Goal: Task Accomplishment & Management: Complete application form

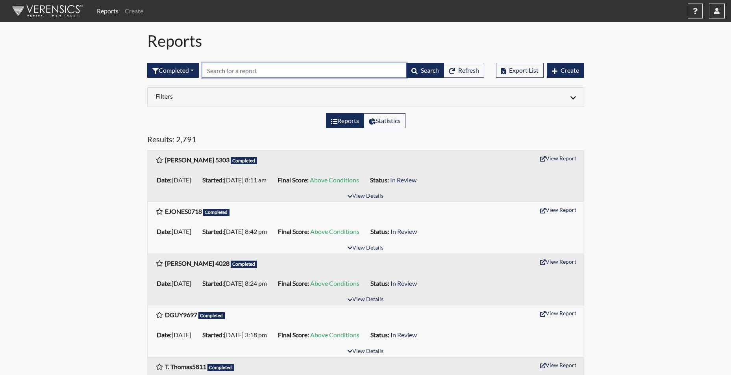
click at [214, 72] on input "text" at bounding box center [304, 70] width 205 height 15
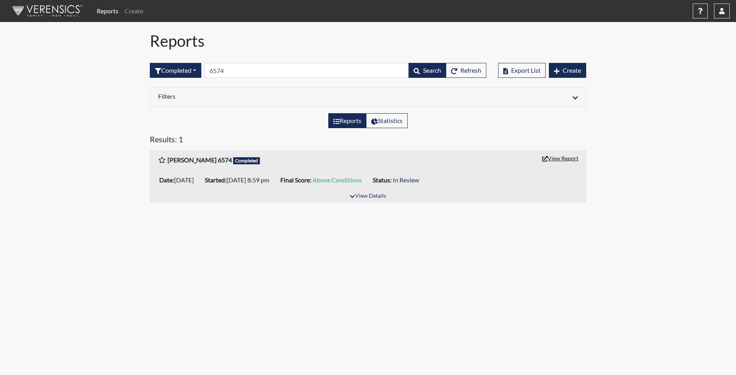
click at [569, 158] on button "View Report" at bounding box center [560, 158] width 43 height 12
drag, startPoint x: 243, startPoint y: 72, endPoint x: 183, endPoint y: 62, distance: 60.5
click at [184, 63] on form "Completed All Created Sent by email In Progress Declined Completed 6574 Search …" at bounding box center [318, 70] width 337 height 15
type input "8101"
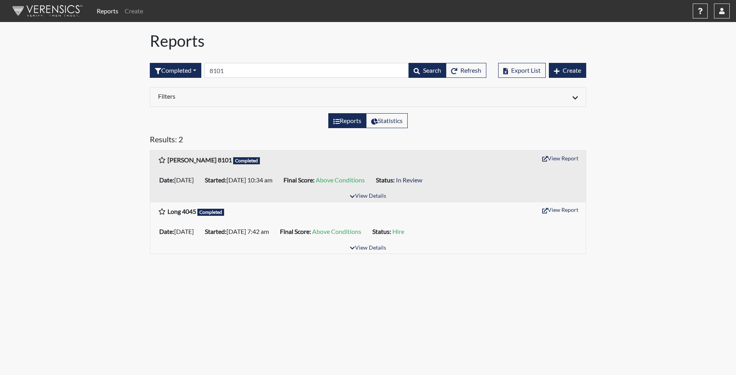
click at [565, 164] on div "View Report" at bounding box center [560, 159] width 35 height 15
click at [563, 157] on button "View Report" at bounding box center [560, 158] width 43 height 12
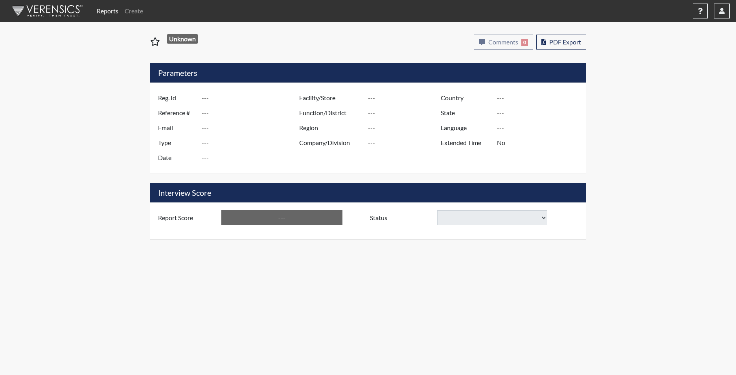
type input "[PERSON_NAME] 6574"
type input "51178"
type input "[EMAIL_ADDRESS][DOMAIN_NAME]"
type input "Corrections Pre-Employment"
type input "[DATE]"
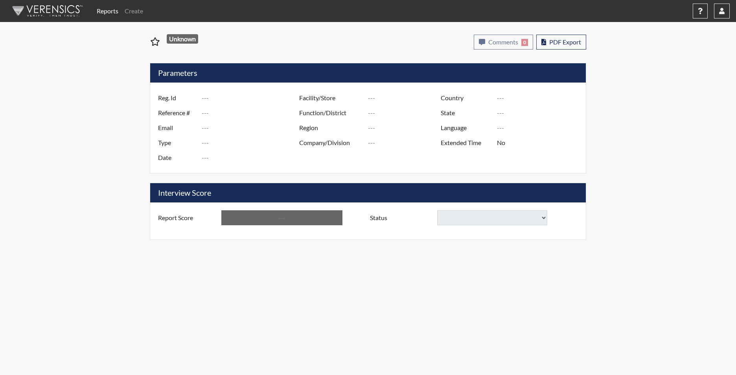
type input "[PERSON_NAME]"
type input "[GEOGRAPHIC_DATA]"
type input "[US_STATE]"
type input "English"
type input "Yes"
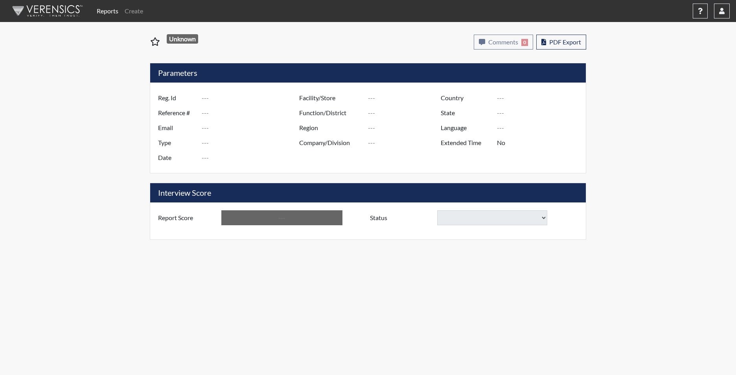
type input "Above Conditions"
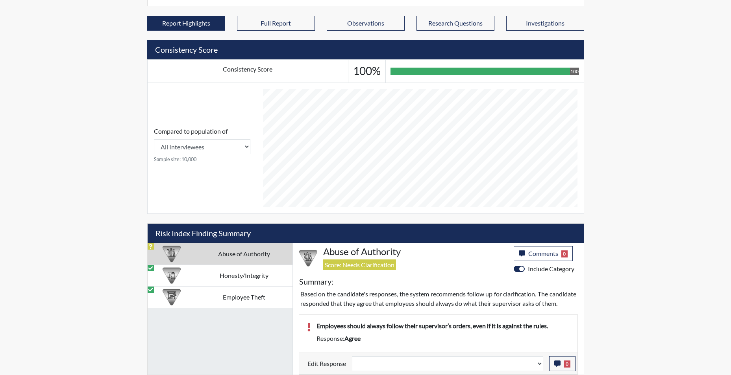
scroll to position [296, 0]
click at [538, 366] on select "Question is not relevant. Results will be updated. Reasonable explanation provi…" at bounding box center [447, 363] width 191 height 15
select select "reasonable-explanation-provided"
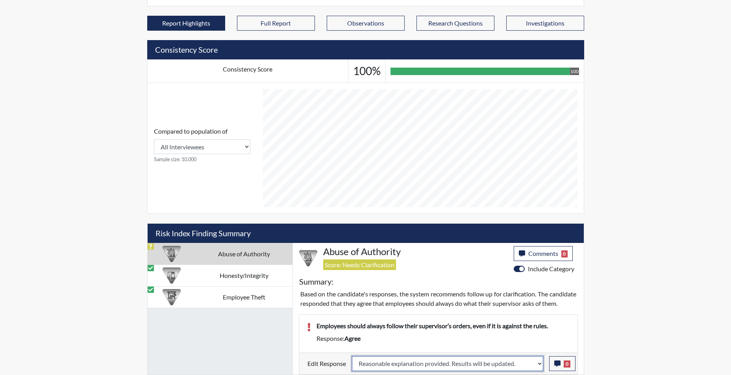
click at [352, 356] on select "Question is not relevant. Results will be updated. Reasonable explanation provi…" at bounding box center [447, 363] width 191 height 15
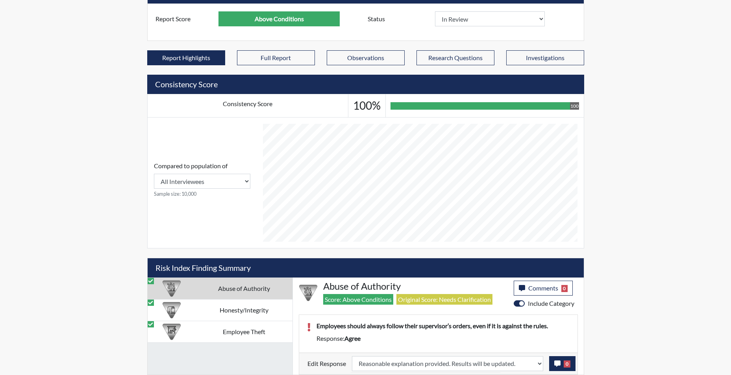
scroll to position [131, 327]
click at [553, 365] on button "0" at bounding box center [562, 363] width 26 height 15
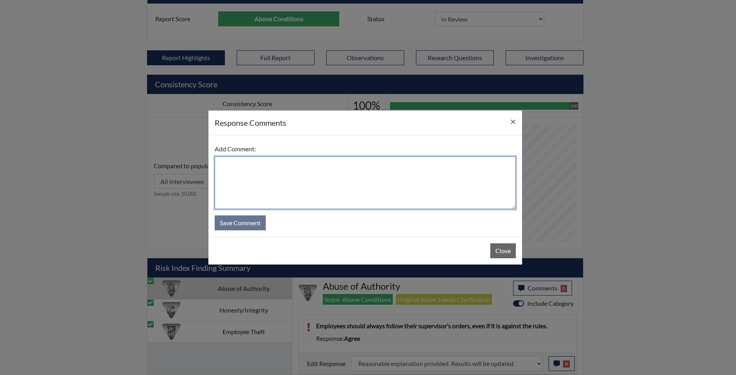
click at [284, 183] on textarea at bounding box center [365, 183] width 301 height 53
type textarea "app disagrees"
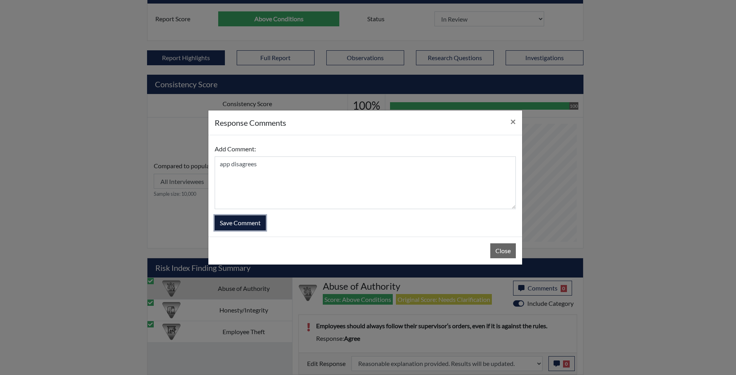
click at [246, 224] on button "Save Comment" at bounding box center [240, 223] width 51 height 15
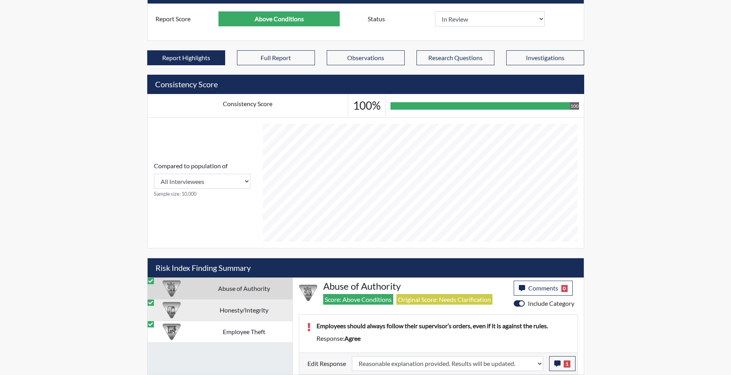
click at [245, 313] on td "Honesty/Integrity" at bounding box center [244, 310] width 97 height 22
select select
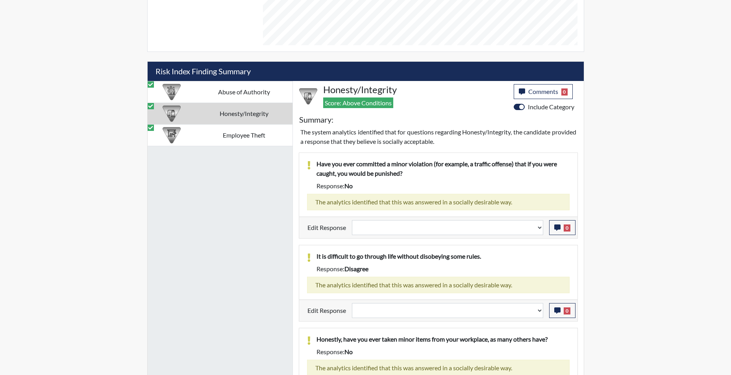
scroll to position [488, 0]
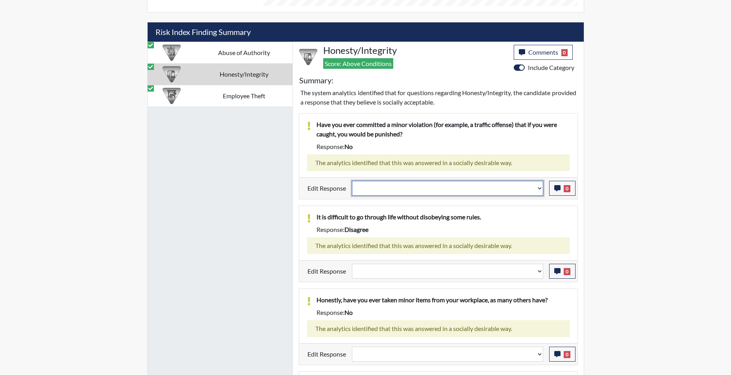
click at [538, 191] on select "Question is not relevant. Results will be updated. Reasonable explanation provi…" at bounding box center [447, 188] width 191 height 15
select select "reasonable-explanation-provided"
click at [352, 181] on select "Question is not relevant. Results will be updated. Reasonable explanation provi…" at bounding box center [447, 188] width 191 height 15
select select
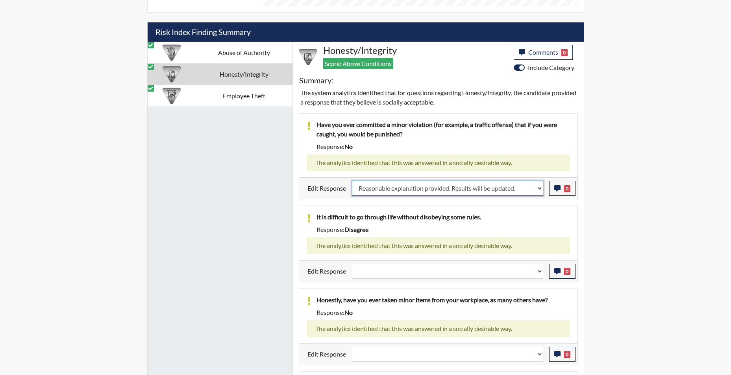
select select
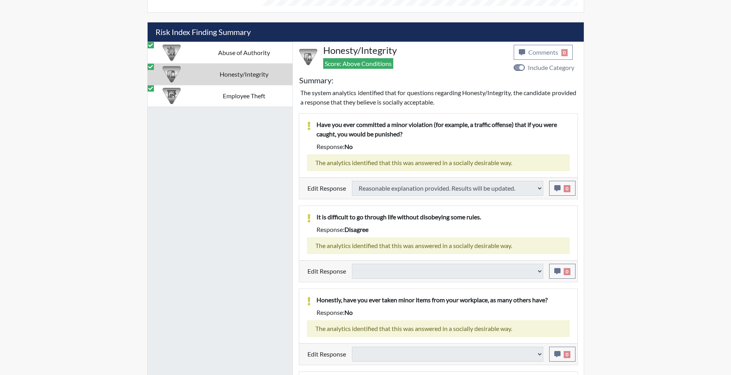
select select
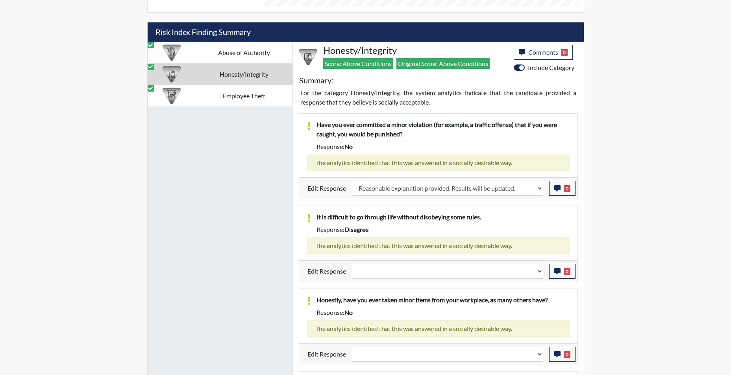
scroll to position [131, 327]
click at [538, 275] on select "Question is not relevant. Results will be updated. Reasonable explanation provi…" at bounding box center [447, 271] width 191 height 15
select select "reasonable-explanation-provided"
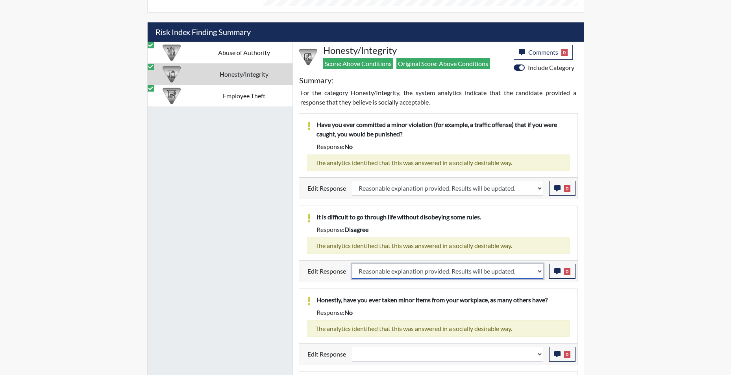
click at [352, 264] on select "Question is not relevant. Results will be updated. Reasonable explanation provi…" at bounding box center [447, 271] width 191 height 15
select select
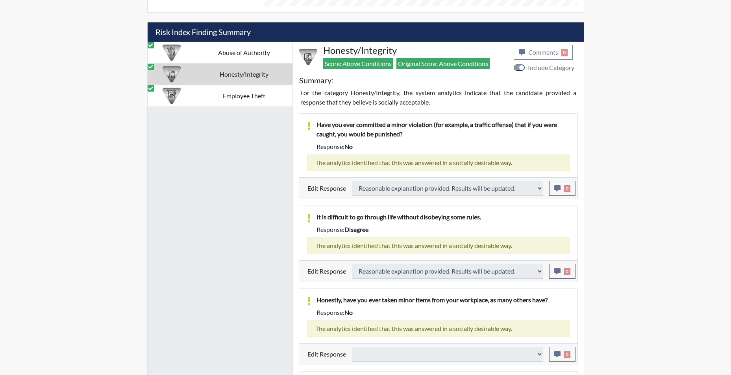
select select
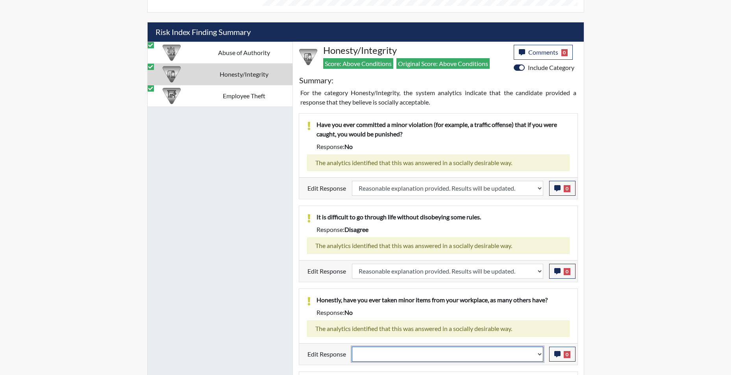
click at [540, 356] on select "Question is not relevant. Results will be updated. Reasonable explanation provi…" at bounding box center [447, 354] width 191 height 15
select select "reasonable-explanation-provided"
click at [352, 347] on select "Question is not relevant. Results will be updated. Reasonable explanation provi…" at bounding box center [447, 354] width 191 height 15
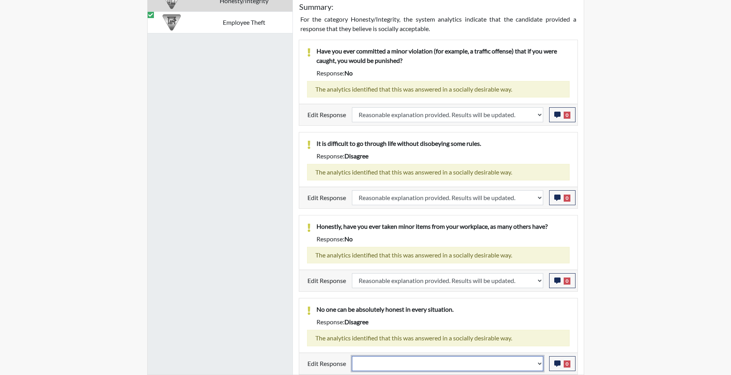
click at [540, 367] on select "Question is not relevant. Results will be updated. Reasonable explanation provi…" at bounding box center [447, 363] width 191 height 15
select select "reasonable-explanation-provided"
click at [352, 356] on select "Question is not relevant. Results will be updated. Reasonable explanation provi…" at bounding box center [447, 363] width 191 height 15
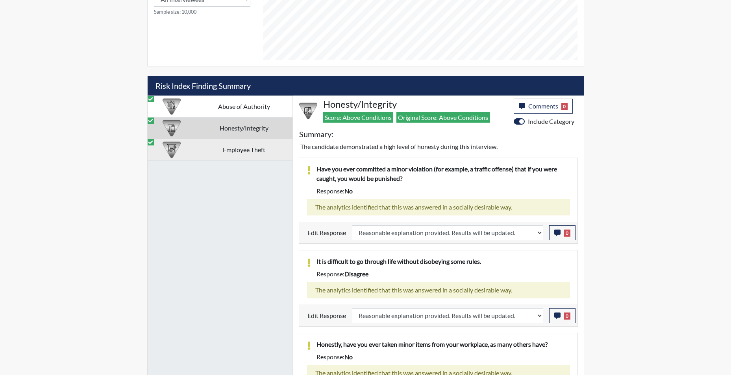
click at [242, 145] on td "Employee Theft" at bounding box center [244, 150] width 97 height 22
select select "reasonable-explanation-provided"
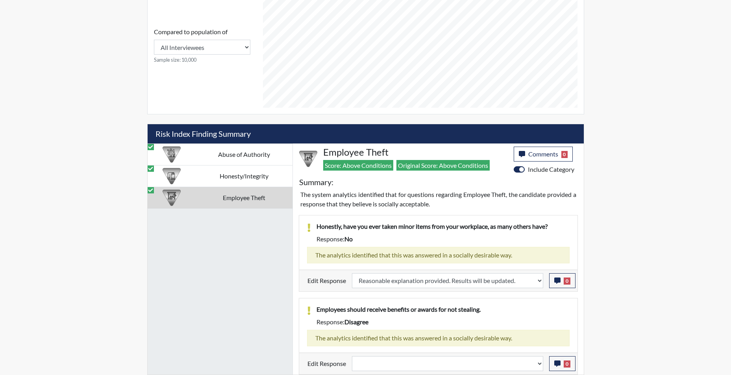
scroll to position [386, 0]
click at [253, 201] on td "Employee Theft" at bounding box center [244, 198] width 97 height 22
click at [241, 197] on td "Employee Theft" at bounding box center [244, 198] width 97 height 22
click at [539, 365] on select "Question is not relevant. Results will be updated. Reasonable explanation provi…" at bounding box center [447, 363] width 191 height 15
select select "reasonable-explanation-provided"
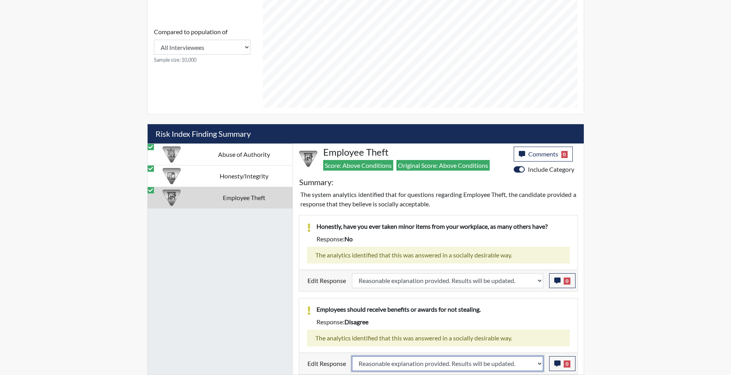
click at [352, 356] on select "Question is not relevant. Results will be updated. Reasonable explanation provi…" at bounding box center [447, 363] width 191 height 15
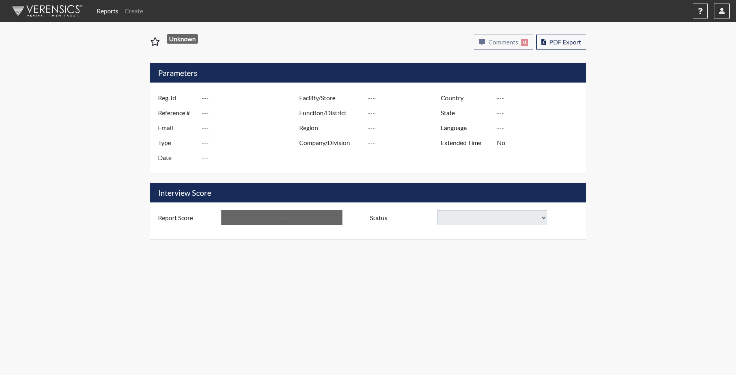
type input "[PERSON_NAME] 8101"
type input "51184"
type input "[EMAIL_ADDRESS][DOMAIN_NAME]"
type input "Corrections Pre-Employment"
type input "[DATE]"
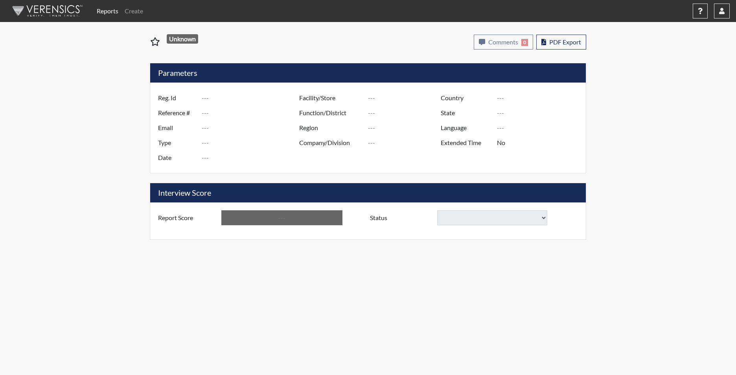
type input "[PERSON_NAME]"
type input "[GEOGRAPHIC_DATA]"
type input "[US_STATE]"
type input "English"
type input "Yes"
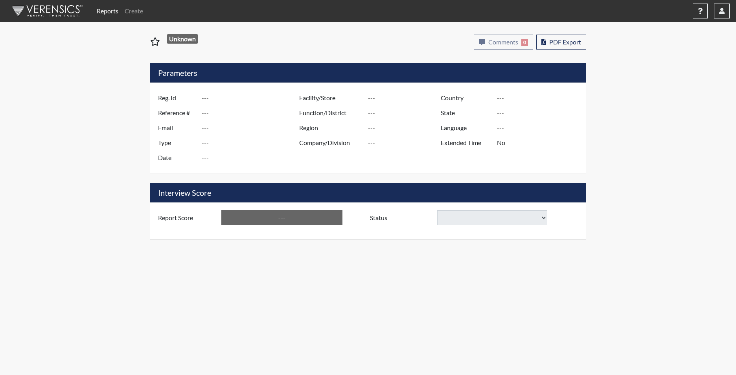
type input "Above Conditions"
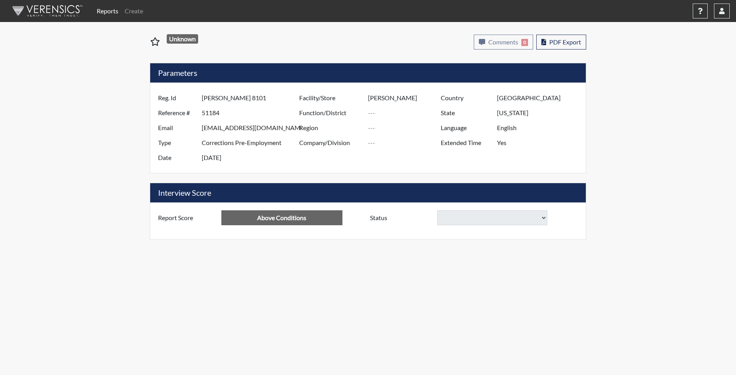
select select
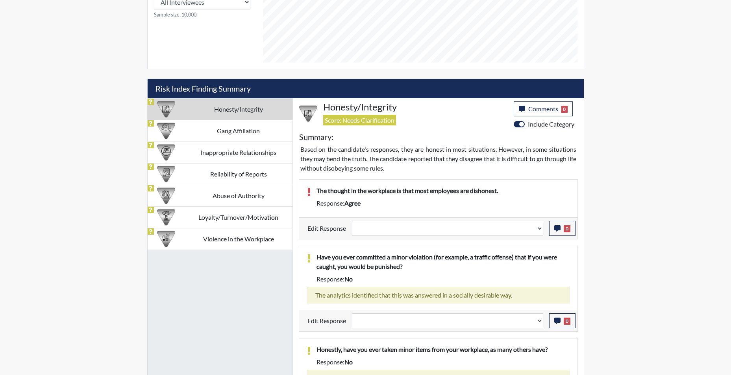
scroll to position [433, 0]
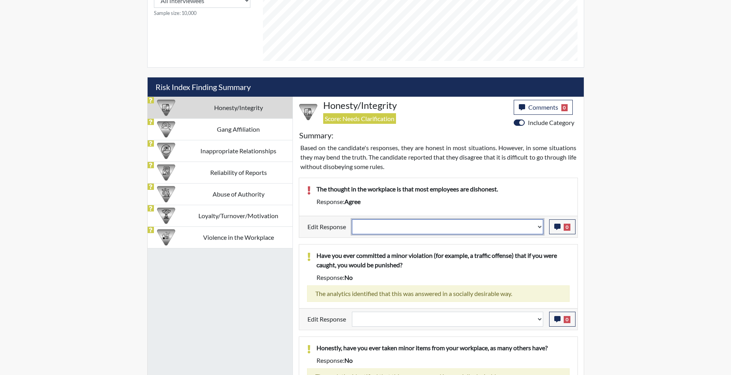
click at [539, 233] on select "Question is not relevant. Results will be updated. Reasonable explanation provi…" at bounding box center [447, 227] width 191 height 15
select select "reasonable-explanation-provided"
click at [352, 220] on select "Question is not relevant. Results will be updated. Reasonable explanation provi…" at bounding box center [447, 227] width 191 height 15
select select
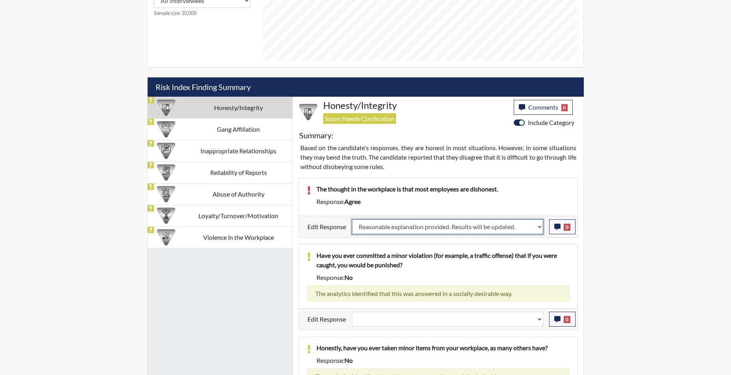
select select
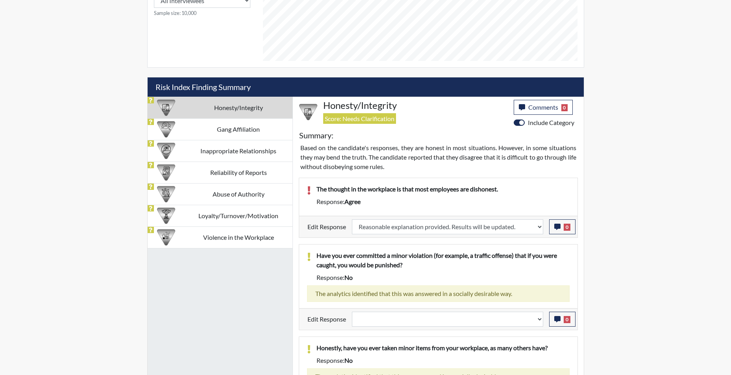
select select
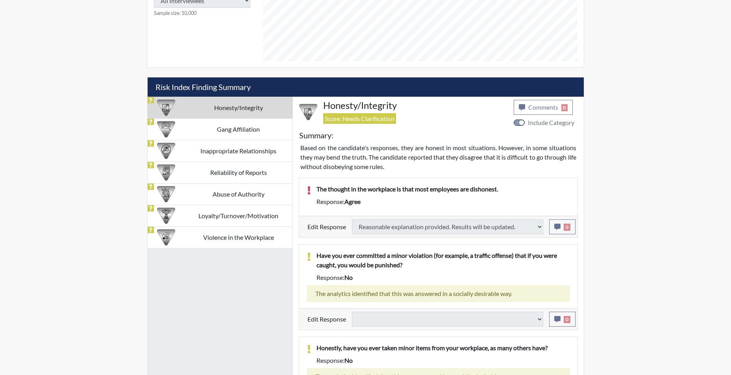
select select
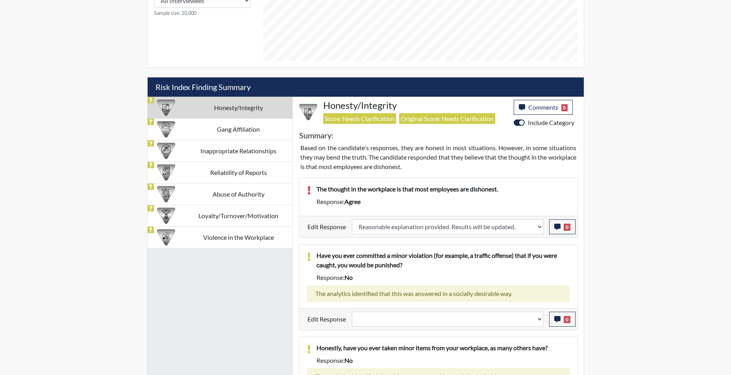
scroll to position [131, 327]
click at [537, 317] on select "Question is not relevant. Results will be updated. Reasonable explanation provi…" at bounding box center [447, 319] width 191 height 15
select select "reasonable-explanation-provided"
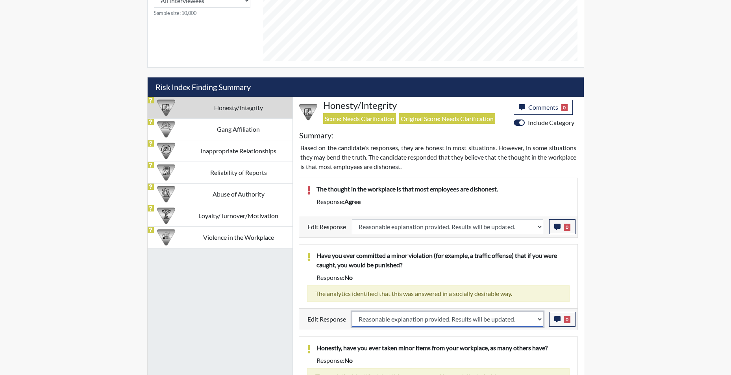
click at [352, 312] on select "Question is not relevant. Results will be updated. Reasonable explanation provi…" at bounding box center [447, 319] width 191 height 15
select select
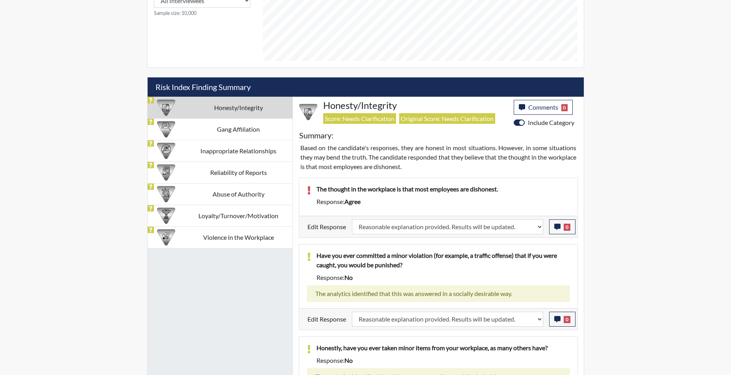
select select
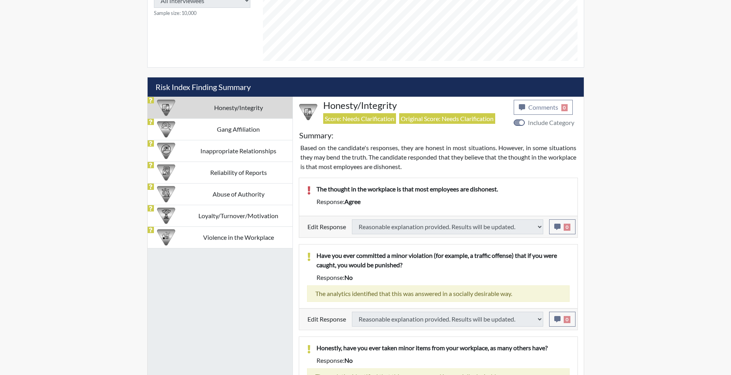
select select
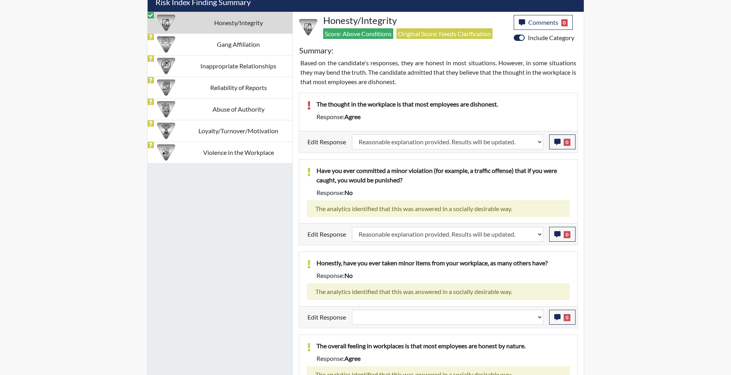
scroll to position [551, 0]
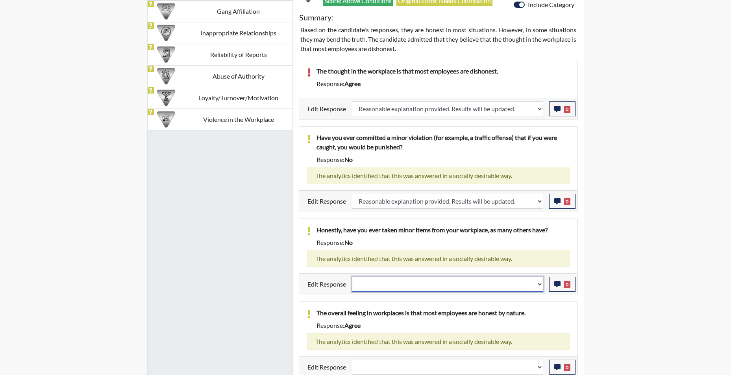
click at [541, 290] on select "Question is not relevant. Results will be updated. Reasonable explanation provi…" at bounding box center [447, 284] width 191 height 15
select select "reasonable-explanation-provided"
click at [352, 277] on select "Question is not relevant. Results will be updated. Reasonable explanation provi…" at bounding box center [447, 284] width 191 height 15
select select
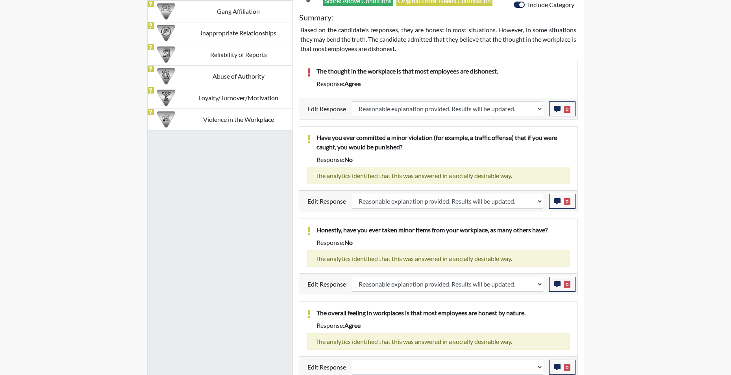
select select
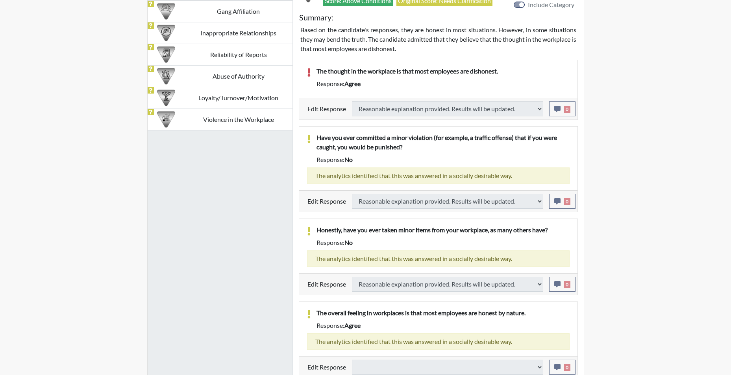
select select
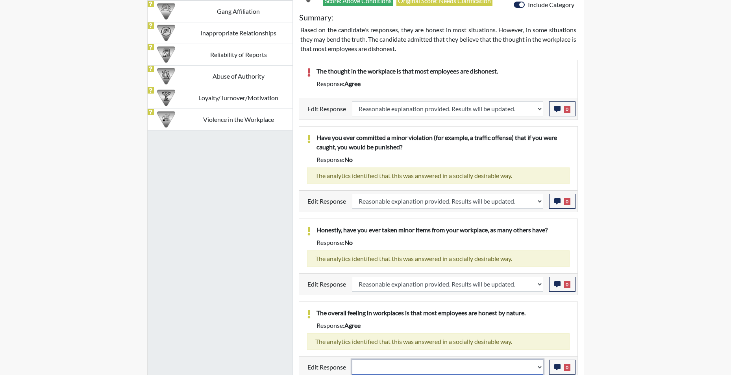
scroll to position [131, 327]
click at [541, 371] on select "Question is not relevant. Results will be updated. Reasonable explanation provi…" at bounding box center [447, 367] width 191 height 15
select select "reasonable-explanation-provided"
click at [352, 360] on select "Question is not relevant. Results will be updated. Reasonable explanation provi…" at bounding box center [447, 367] width 191 height 15
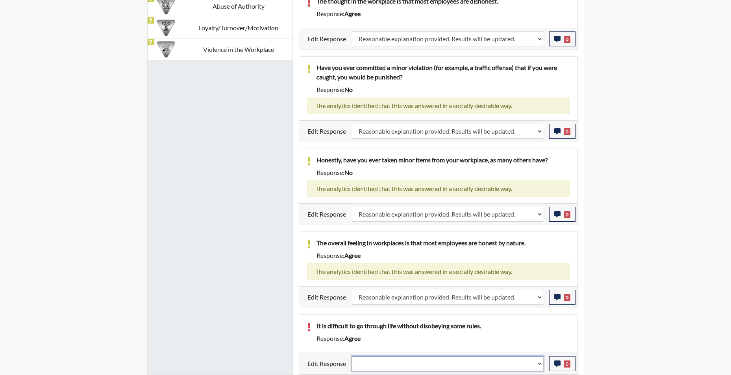
click at [539, 366] on select "Question is not relevant. Results will be updated. Reasonable explanation provi…" at bounding box center [447, 363] width 191 height 15
select select "reasonable-explanation-provided"
click at [352, 356] on select "Question is not relevant. Results will be updated. Reasonable explanation provi…" at bounding box center [447, 363] width 191 height 15
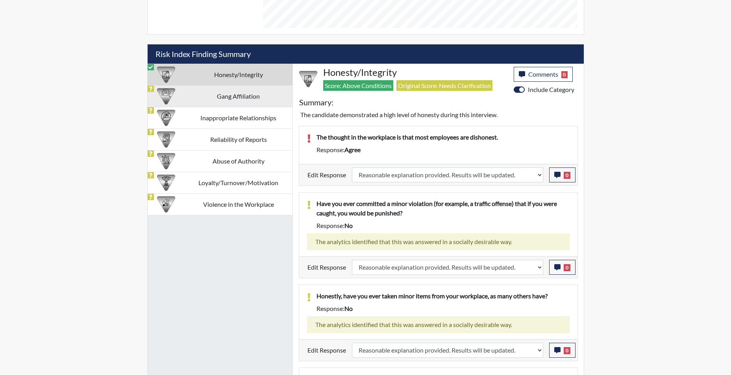
scroll to position [445, 0]
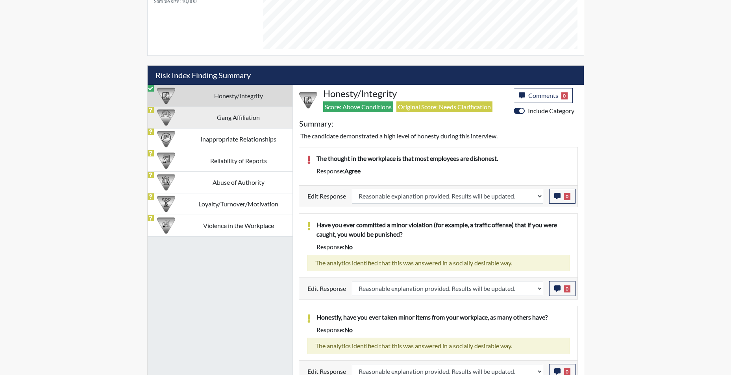
click at [236, 118] on td "Gang Affiliation" at bounding box center [239, 118] width 108 height 22
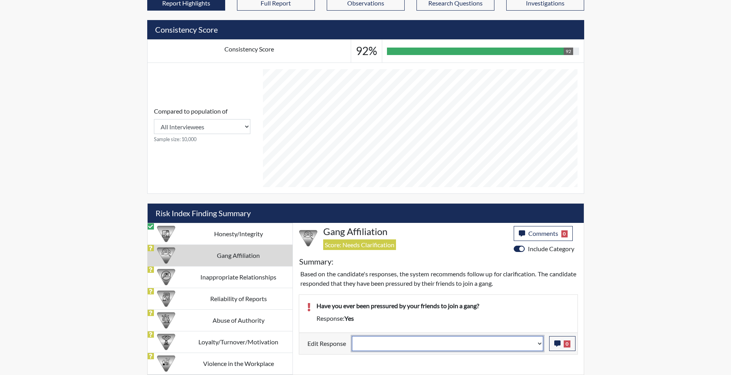
click at [537, 346] on select "Question is not relevant. Results will be updated. Reasonable explanation provi…" at bounding box center [447, 343] width 191 height 15
select select "reasonable-explanation-provided"
click at [352, 336] on select "Question is not relevant. Results will be updated. Reasonable explanation provi…" at bounding box center [447, 343] width 191 height 15
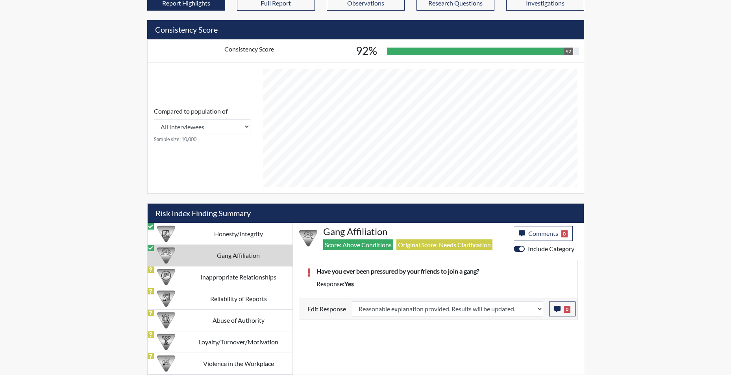
scroll to position [131, 327]
click at [559, 310] on icon "button" at bounding box center [557, 309] width 6 height 6
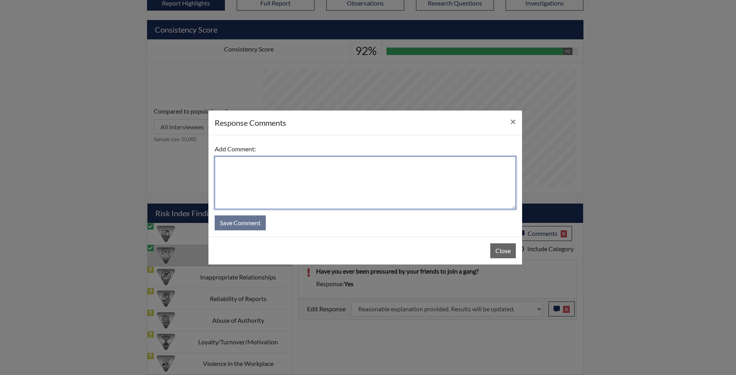
click at [407, 206] on textarea at bounding box center [365, 183] width 301 height 53
type textarea "app states no"
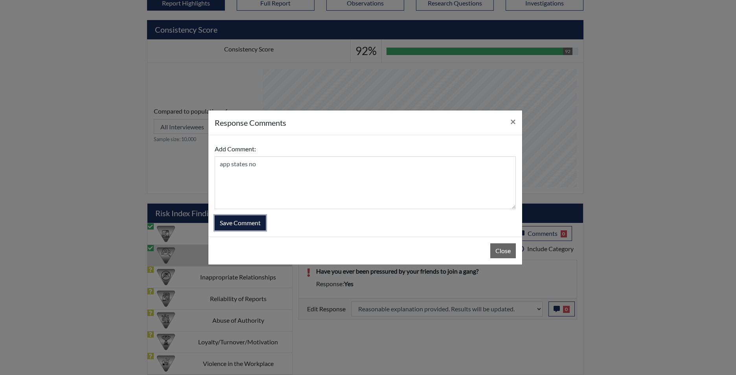
click at [233, 222] on button "Save Comment" at bounding box center [240, 223] width 51 height 15
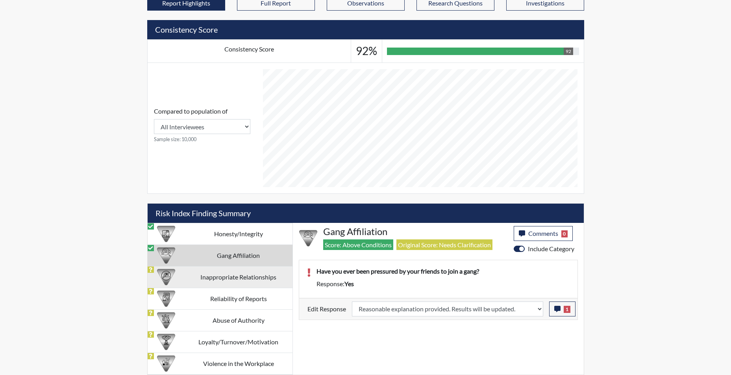
click at [220, 275] on td "Inappropriate Relationships" at bounding box center [239, 277] width 108 height 22
select select
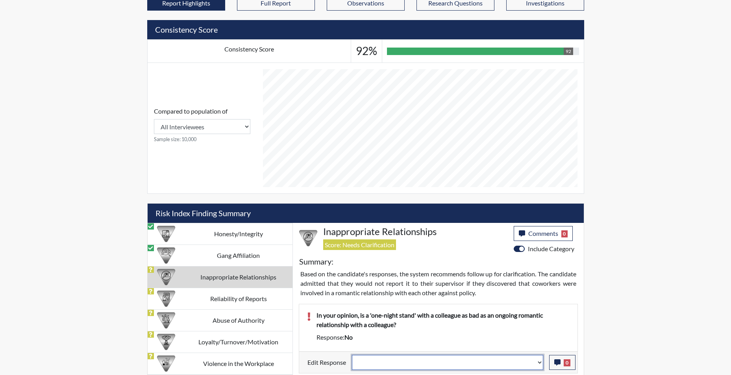
click at [540, 365] on select "Question is not relevant. Results will be updated. Reasonable explanation provi…" at bounding box center [447, 362] width 191 height 15
select select "reasonable-explanation-provided"
click at [352, 355] on select "Question is not relevant. Results will be updated. Reasonable explanation provi…" at bounding box center [447, 362] width 191 height 15
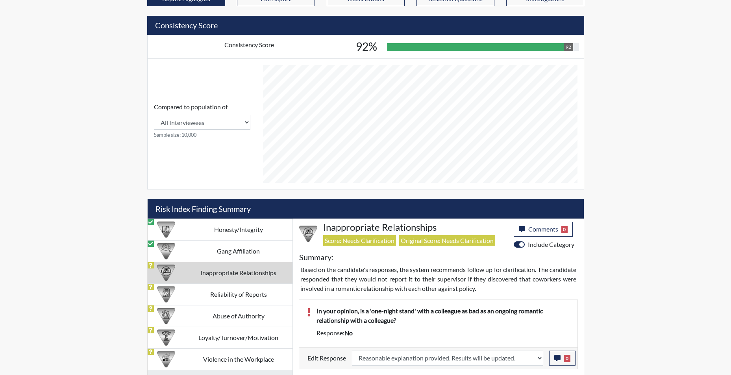
scroll to position [381, 0]
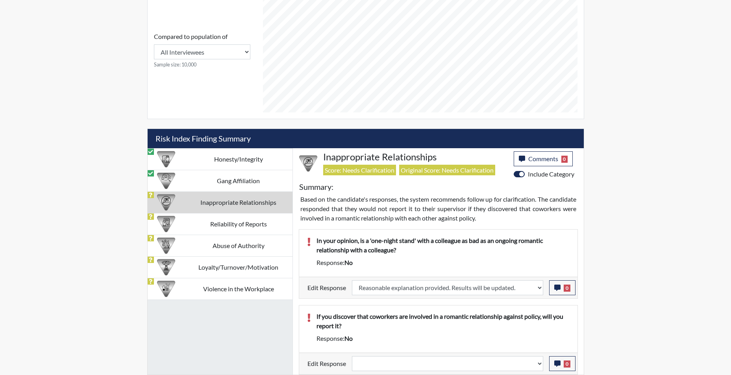
click at [231, 205] on td "Inappropriate Relationships" at bounding box center [239, 203] width 108 height 22
click at [537, 362] on select "Question is not relevant. Results will be updated. Reasonable explanation provi…" at bounding box center [447, 363] width 191 height 15
select select "reasonable-explanation-provided"
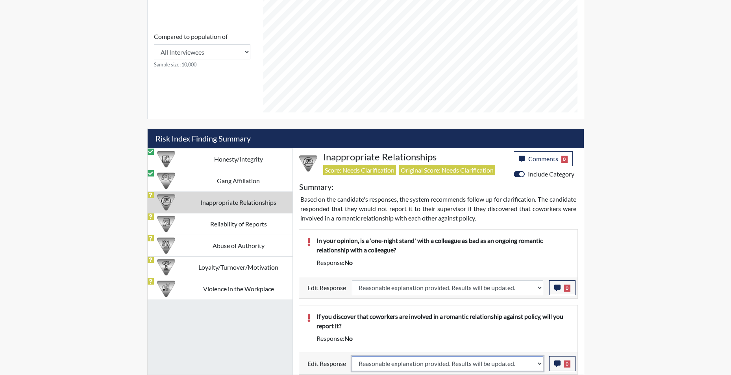
click at [352, 356] on select "Question is not relevant. Results will be updated. Reasonable explanation provi…" at bounding box center [447, 363] width 191 height 15
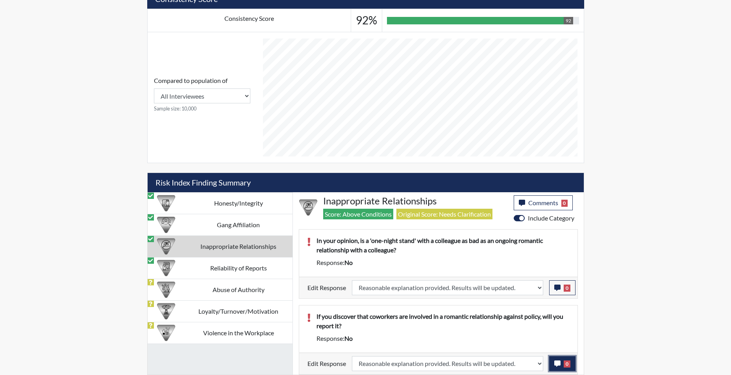
scroll to position [131, 327]
click at [559, 366] on icon "button" at bounding box center [557, 364] width 6 height 6
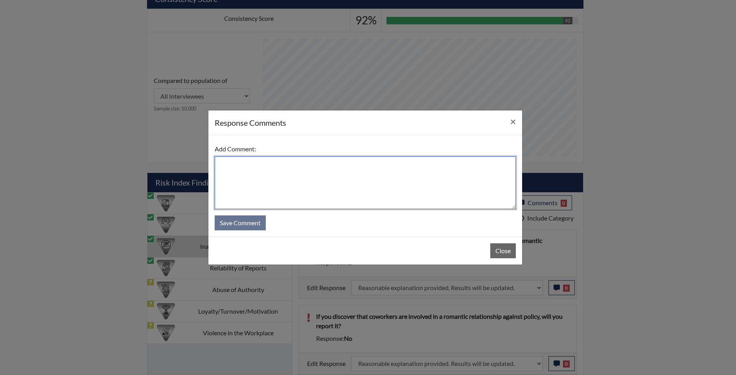
click at [340, 197] on textarea at bounding box center [365, 183] width 301 height 53
type textarea "app states yes"
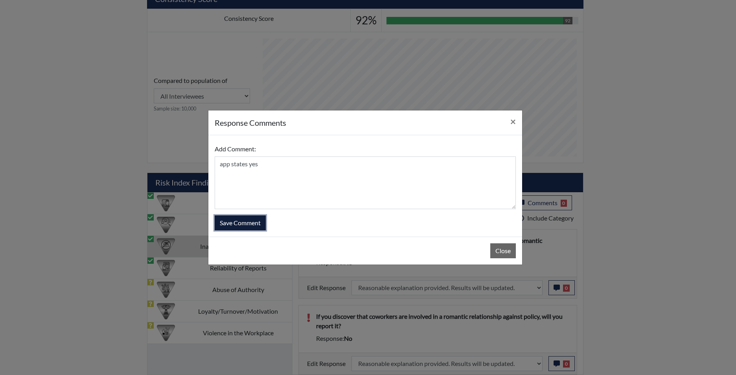
click at [247, 222] on button "Save Comment" at bounding box center [240, 223] width 51 height 15
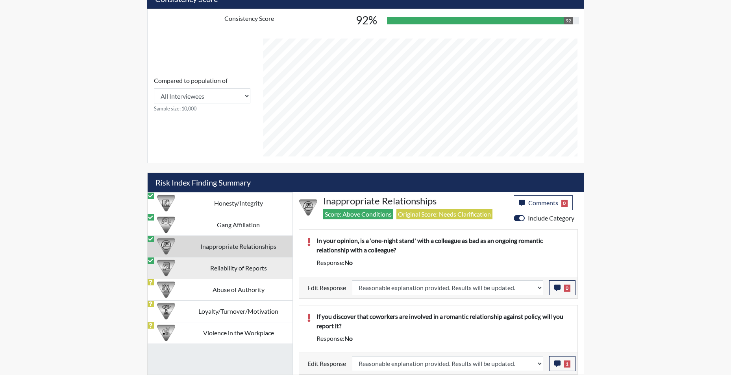
click at [241, 272] on td "Reliability of Reports" at bounding box center [239, 268] width 108 height 22
select select "reasonable-explanation-provided"
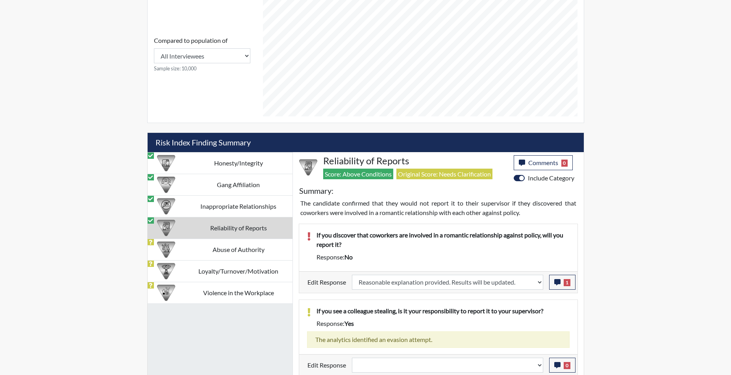
scroll to position [379, 0]
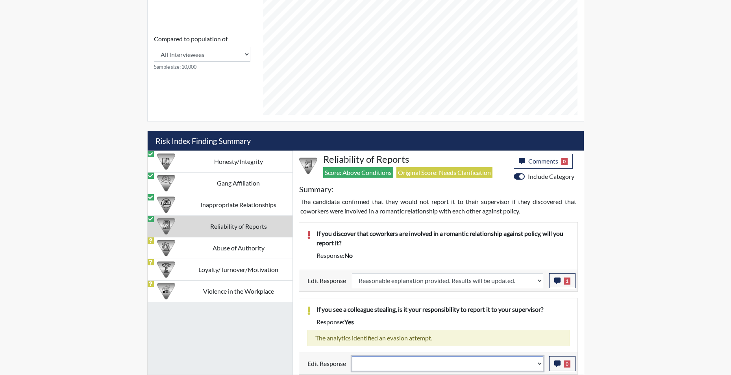
click at [541, 368] on select "Question is not relevant. Results will be updated. Reasonable explanation provi…" at bounding box center [447, 363] width 191 height 15
select select "reasonable-explanation-provided"
click at [352, 356] on select "Question is not relevant. Results will be updated. Reasonable explanation provi…" at bounding box center [447, 363] width 191 height 15
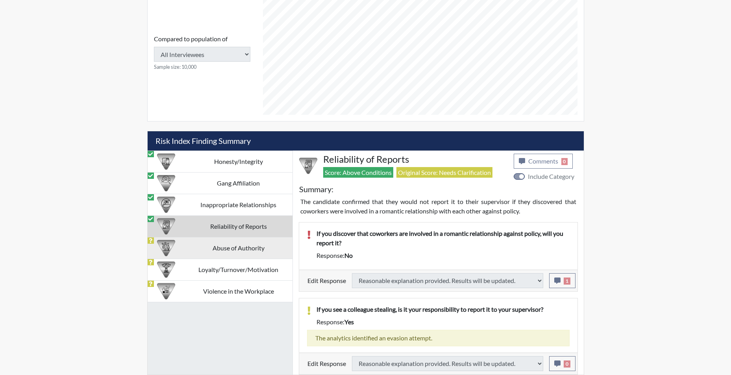
click at [242, 252] on td "Abuse of Authority" at bounding box center [239, 248] width 108 height 22
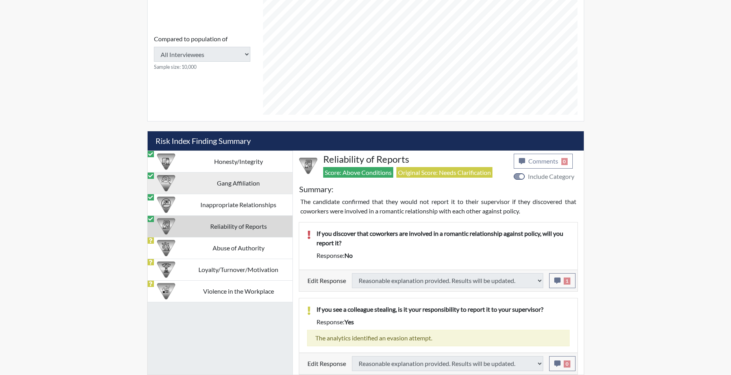
scroll to position [306, 0]
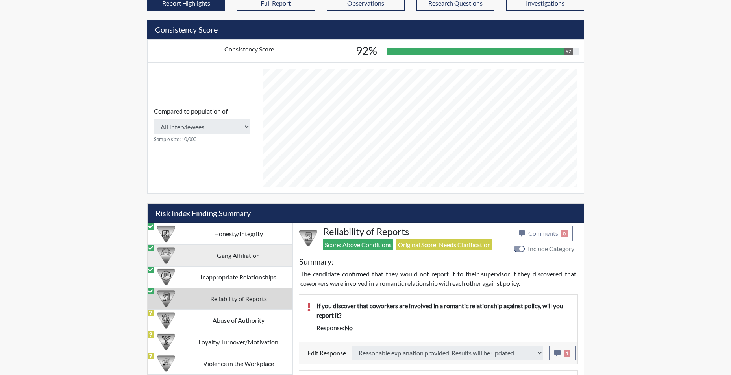
select select
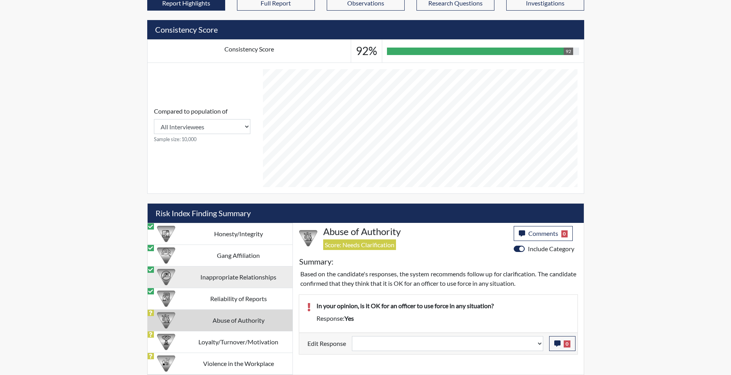
scroll to position [131, 327]
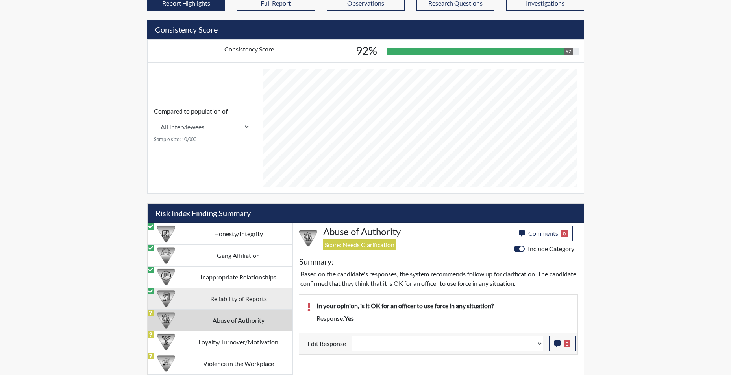
click at [232, 301] on td "Reliability of Reports" at bounding box center [239, 299] width 108 height 22
select select "reasonable-explanation-provided"
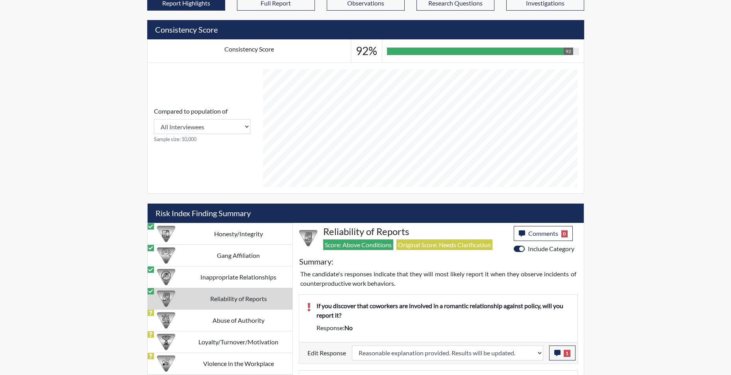
scroll to position [379, 0]
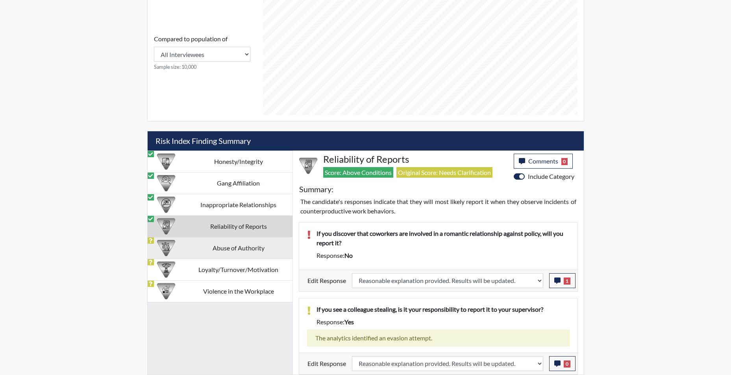
click at [235, 248] on td "Abuse of Authority" at bounding box center [239, 248] width 108 height 22
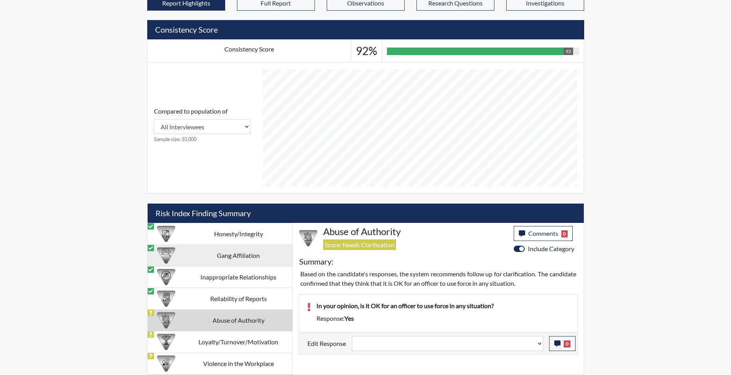
scroll to position [306, 0]
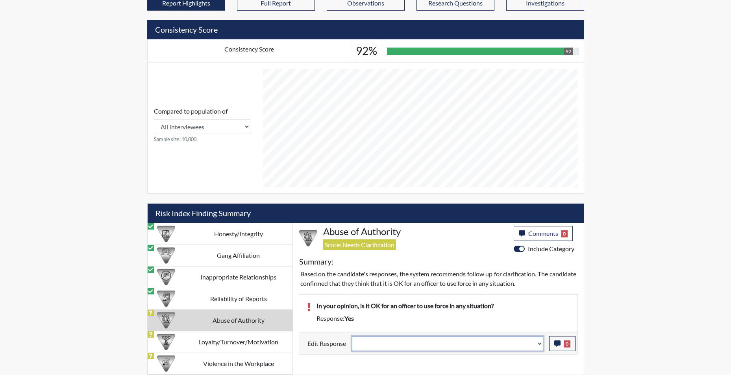
click at [541, 347] on select "Question is not relevant. Results will be updated. Reasonable explanation provi…" at bounding box center [447, 343] width 191 height 15
select select "reasonable-explanation-provided"
click at [352, 336] on select "Question is not relevant. Results will be updated. Reasonable explanation provi…" at bounding box center [447, 343] width 191 height 15
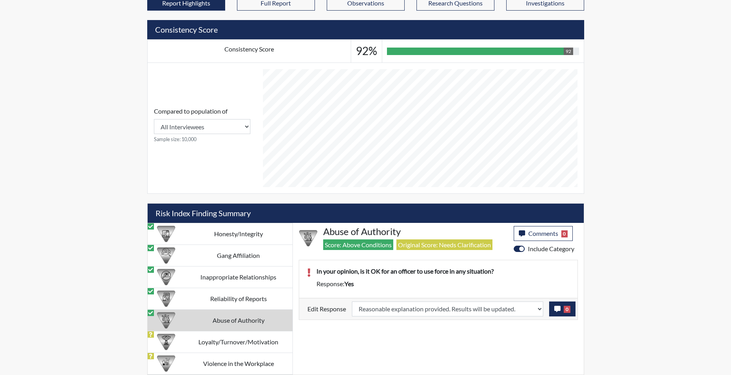
scroll to position [131, 327]
click at [555, 310] on icon "button" at bounding box center [557, 309] width 6 height 6
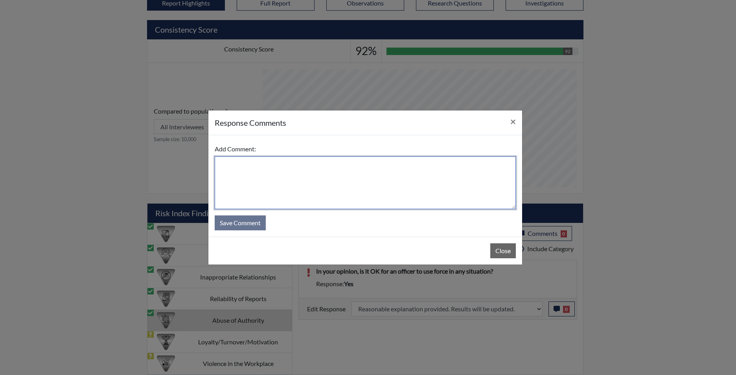
click at [355, 185] on textarea at bounding box center [365, 183] width 301 height 53
type textarea "app states no"
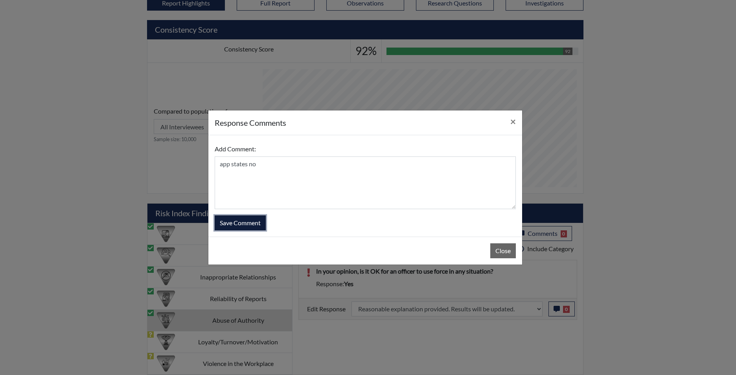
click at [240, 223] on button "Save Comment" at bounding box center [240, 223] width 51 height 15
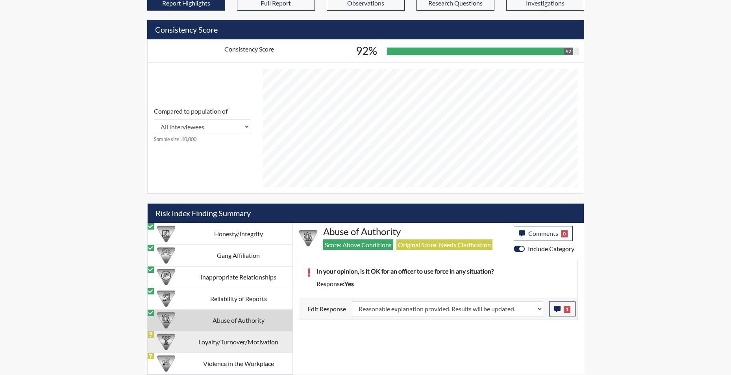
click at [238, 340] on td "Loyalty/Turnover/Motivation" at bounding box center [239, 342] width 108 height 22
select select
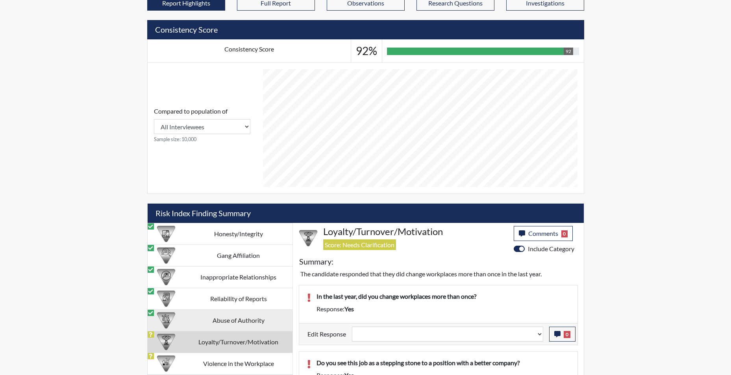
click at [218, 322] on td "Abuse of Authority" at bounding box center [239, 321] width 108 height 22
select select "reasonable-explanation-provided"
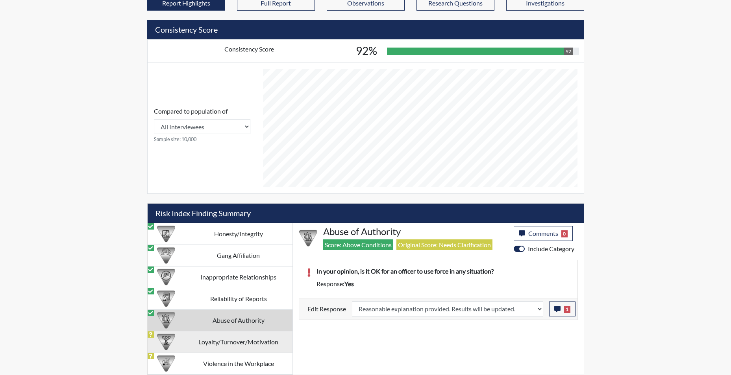
click at [230, 340] on td "Loyalty/Turnover/Motivation" at bounding box center [239, 342] width 108 height 22
select select
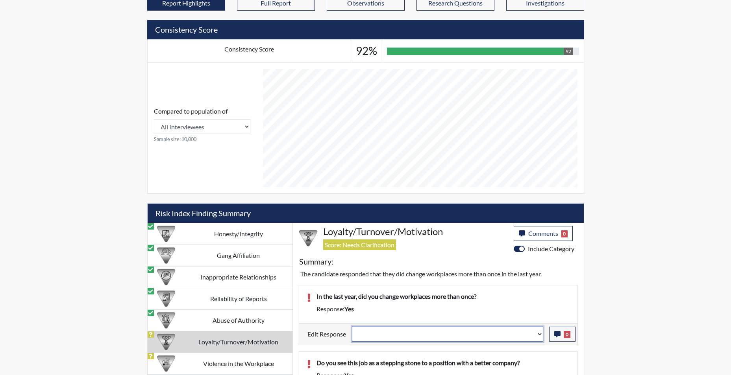
drag, startPoint x: 543, startPoint y: 337, endPoint x: 538, endPoint y: 340, distance: 5.3
click at [542, 338] on select "Question is not relevant. Results will be updated. Reasonable explanation provi…" at bounding box center [447, 334] width 191 height 15
select select "reasonable-explanation-provided"
click at [352, 327] on select "Question is not relevant. Results will be updated. Reasonable explanation provi…" at bounding box center [447, 334] width 191 height 15
select select
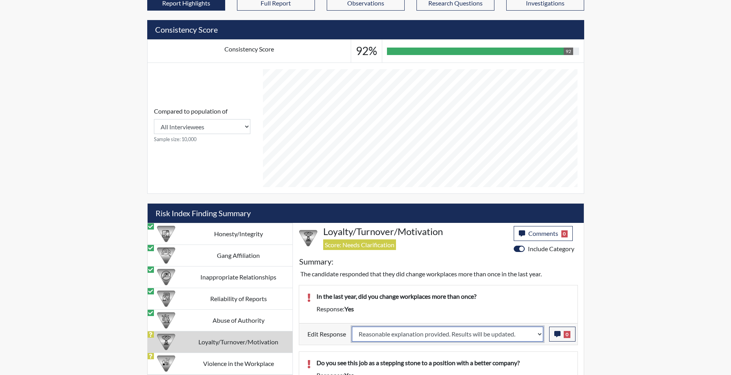
select select
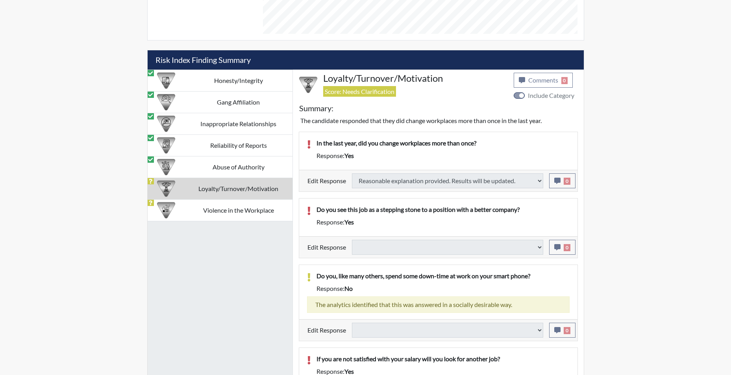
select select
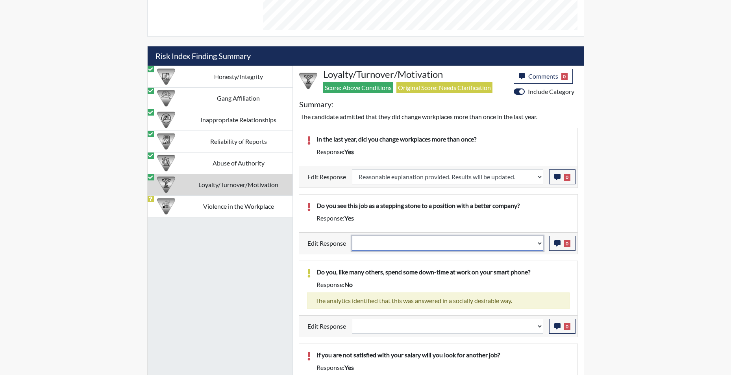
click at [541, 247] on select "Question is not relevant. Results will be updated. Reasonable explanation provi…" at bounding box center [447, 243] width 191 height 15
select select "reasonable-explanation-provided"
click at [352, 236] on select "Question is not relevant. Results will be updated. Reasonable explanation provi…" at bounding box center [447, 243] width 191 height 15
select select
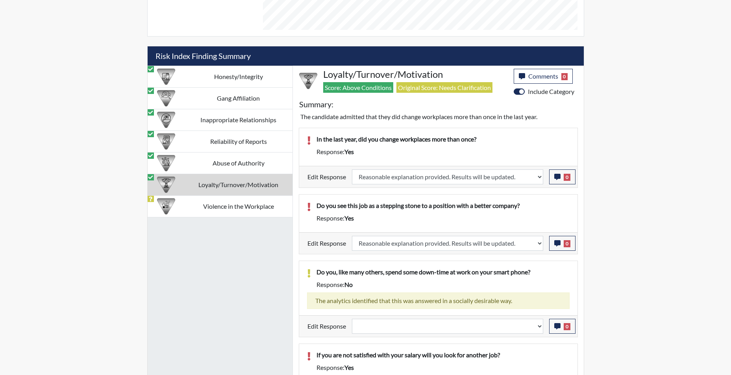
select select
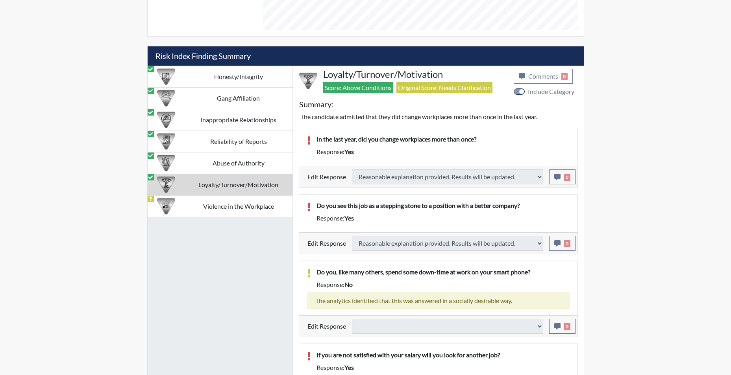
select select
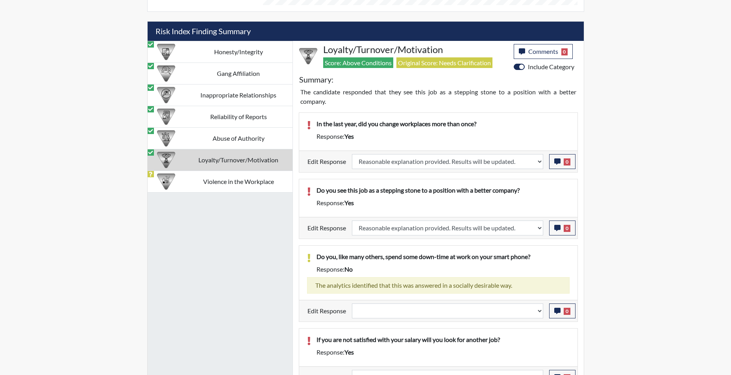
scroll to position [502, 0]
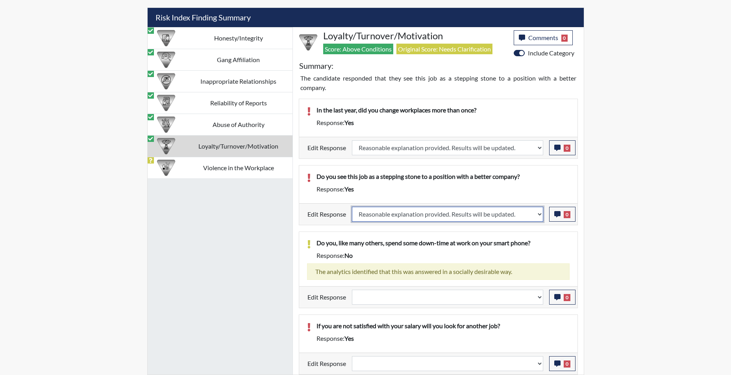
click at [537, 214] on select "Question is not relevant. Results will be updated. Reasonable explanation provi…" at bounding box center [447, 214] width 191 height 15
click at [557, 216] on icon "button" at bounding box center [557, 214] width 6 height 6
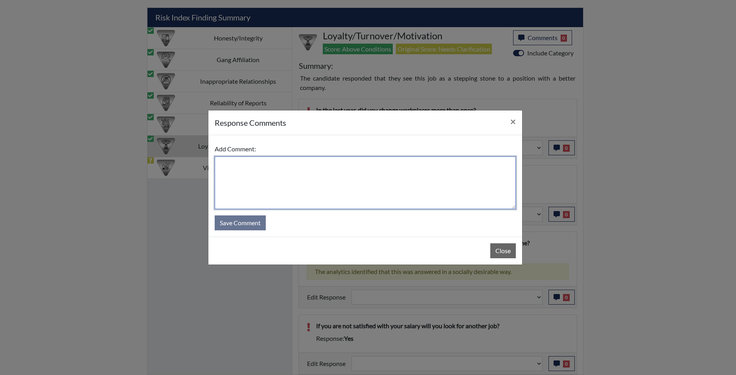
click at [377, 183] on textarea at bounding box center [365, 183] width 301 height 53
type textarea "app states no"
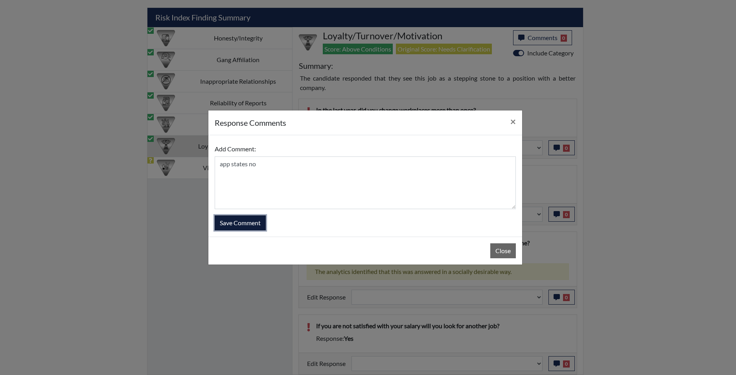
click at [249, 221] on button "Save Comment" at bounding box center [240, 223] width 51 height 15
select select
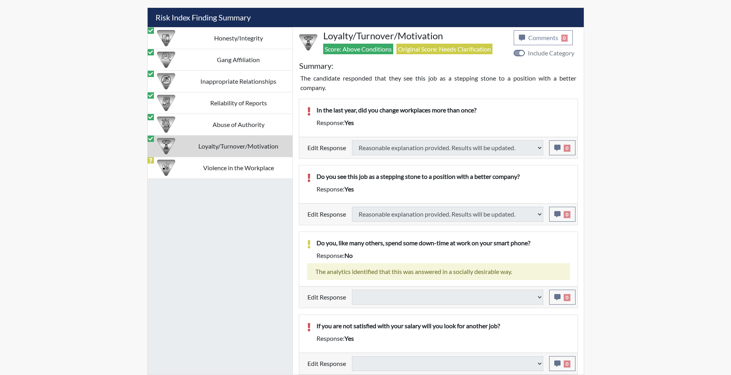
select select
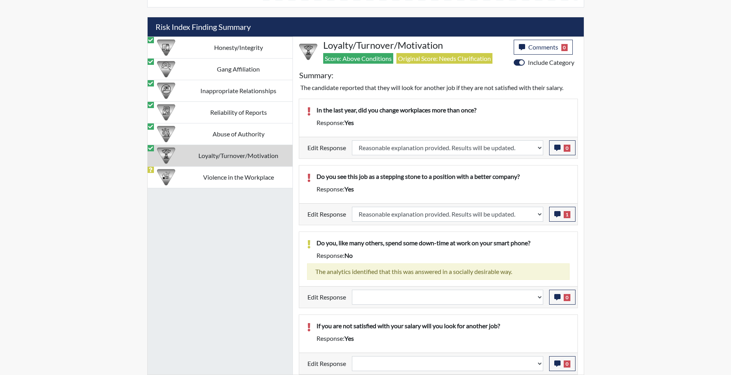
scroll to position [131, 327]
click at [539, 299] on select "Question is not relevant. Results will be updated. Reasonable explanation provi…" at bounding box center [447, 297] width 191 height 15
select select "reasonable-explanation-provided"
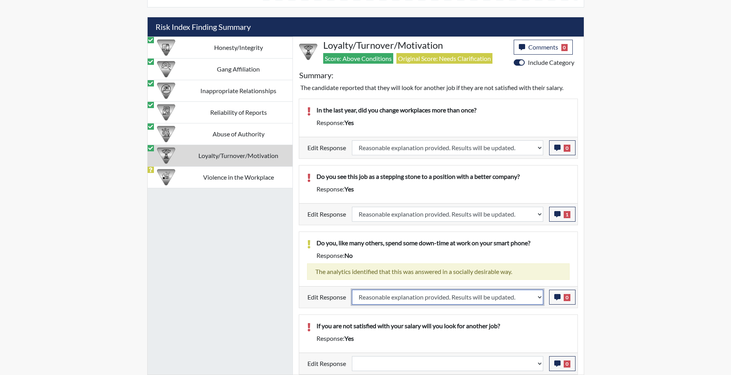
click at [352, 290] on select "Question is not relevant. Results will be updated. Reasonable explanation provi…" at bounding box center [447, 297] width 191 height 15
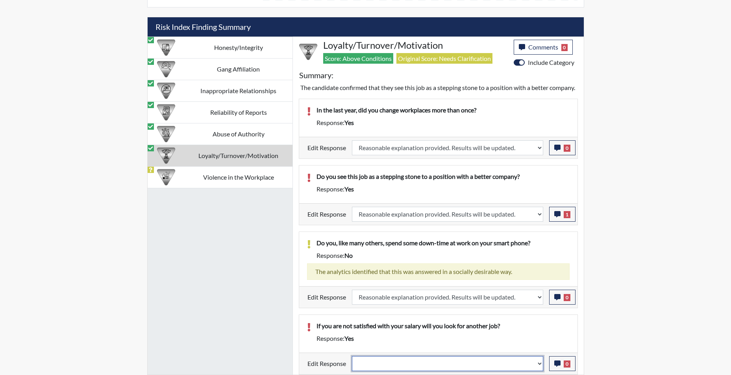
click at [543, 369] on select "Question is not relevant. Results will be updated. Reasonable explanation provi…" at bounding box center [447, 363] width 191 height 15
select select "reasonable-explanation-provided"
click at [352, 356] on select "Question is not relevant. Results will be updated. Reasonable explanation provi…" at bounding box center [447, 363] width 191 height 15
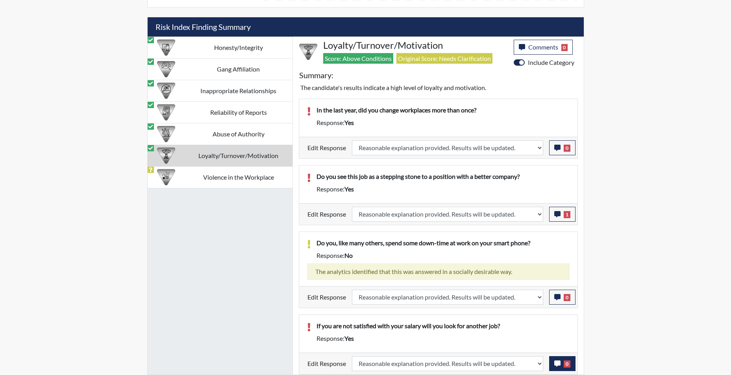
scroll to position [131, 327]
click at [559, 367] on icon "button" at bounding box center [557, 364] width 6 height 6
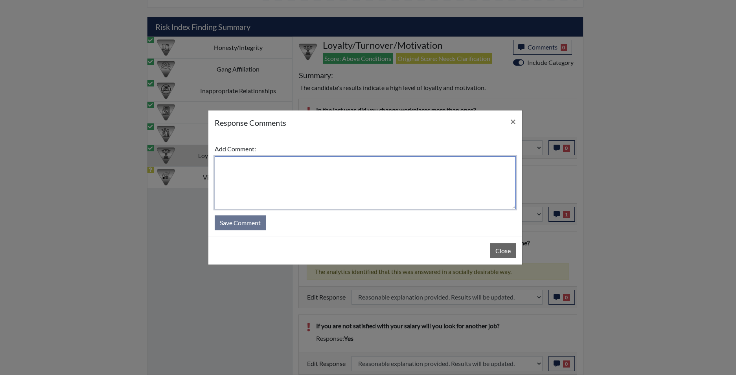
click at [297, 185] on textarea at bounding box center [365, 183] width 301 height 53
type textarea "app states no"
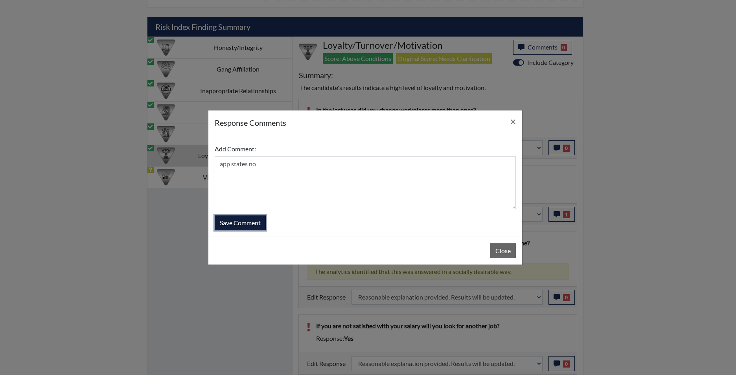
click at [233, 221] on button "Save Comment" at bounding box center [240, 223] width 51 height 15
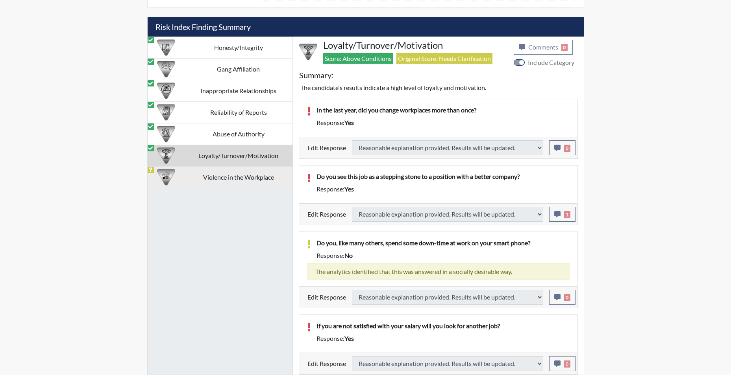
click at [218, 178] on td "Violence in the Workplace" at bounding box center [239, 177] width 108 height 22
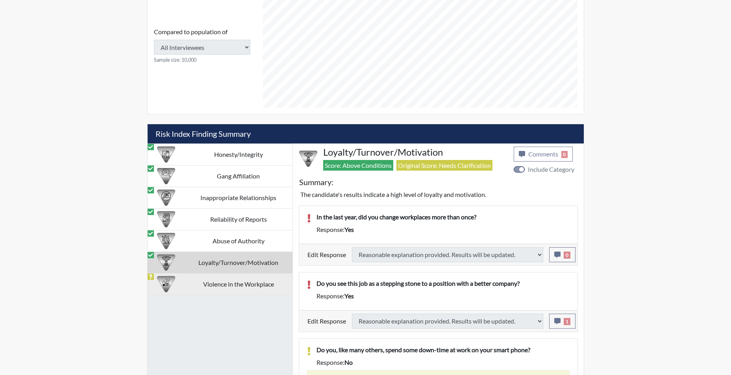
select select
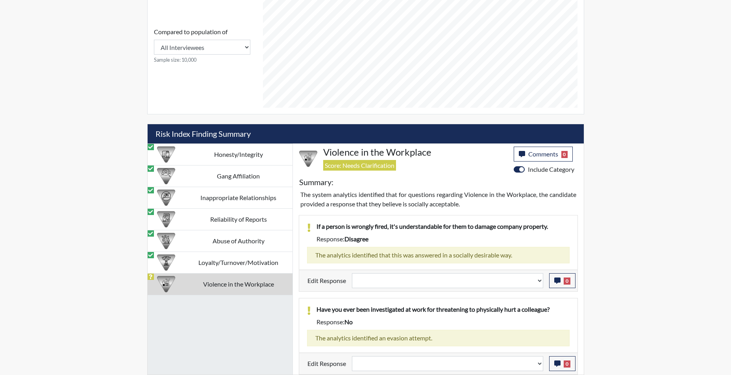
scroll to position [131, 327]
click at [537, 282] on select "Question is not relevant. Results will be updated. Reasonable explanation provi…" at bounding box center [447, 280] width 191 height 15
select select "reasonable-explanation-provided"
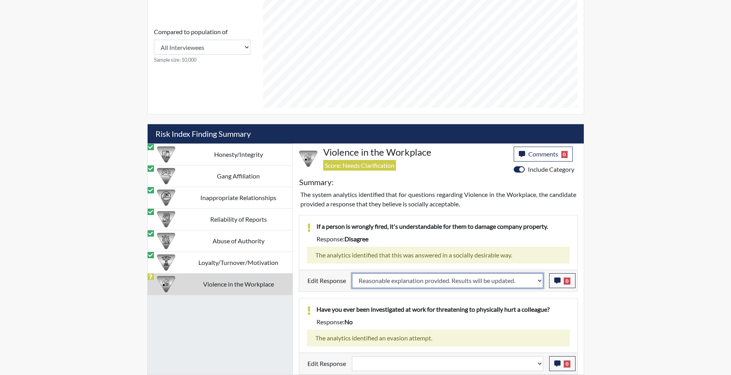
click at [352, 273] on select "Question is not relevant. Results will be updated. Reasonable explanation provi…" at bounding box center [447, 280] width 191 height 15
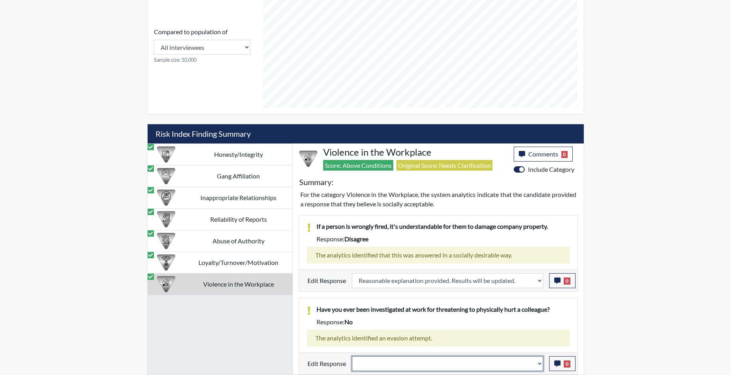
click at [540, 366] on select "Question is not relevant. Results will be updated. Reasonable explanation provi…" at bounding box center [447, 363] width 191 height 15
select select "reasonable-explanation-provided"
click at [352, 356] on select "Question is not relevant. Results will be updated. Reasonable explanation provi…" at bounding box center [447, 363] width 191 height 15
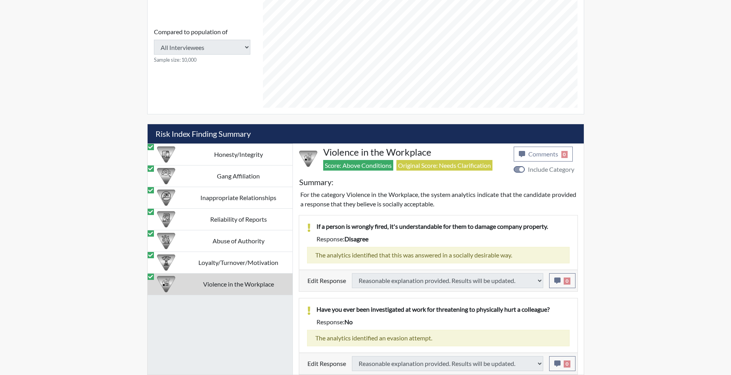
click at [241, 327] on div "Honesty/Integrity Gang Affiliation Inappropriate Relationships Reliability of R…" at bounding box center [220, 259] width 145 height 231
